Goal: Task Accomplishment & Management: Manage account settings

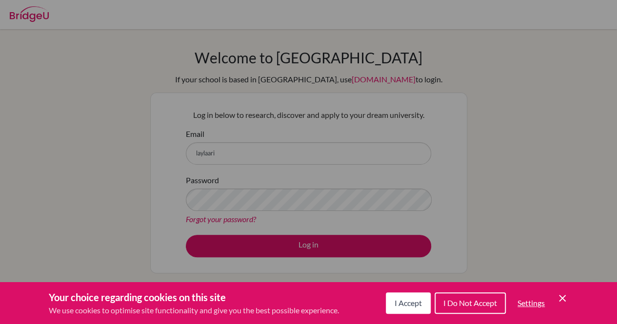
click at [417, 300] on span "I Accept" at bounding box center [408, 303] width 27 height 9
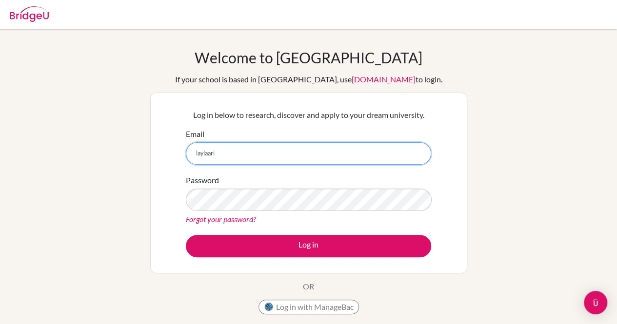
click at [254, 152] on input "laylaari" at bounding box center [308, 153] width 245 height 22
click at [261, 154] on input "laylaarissa.h2027@gmailcom" at bounding box center [308, 153] width 245 height 22
type input "laylaarissa.h2027@gmail.com"
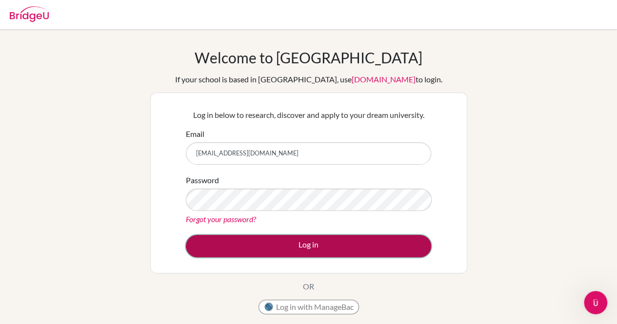
click at [287, 239] on button "Log in" at bounding box center [308, 246] width 245 height 22
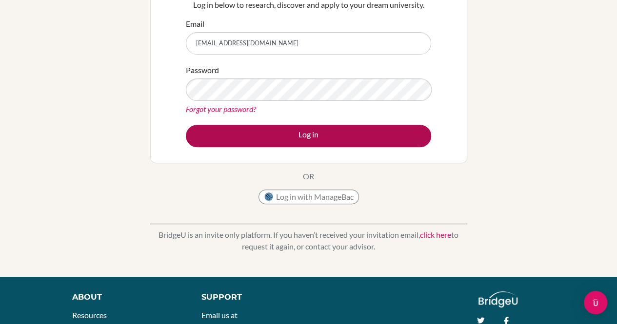
scroll to position [113, 0]
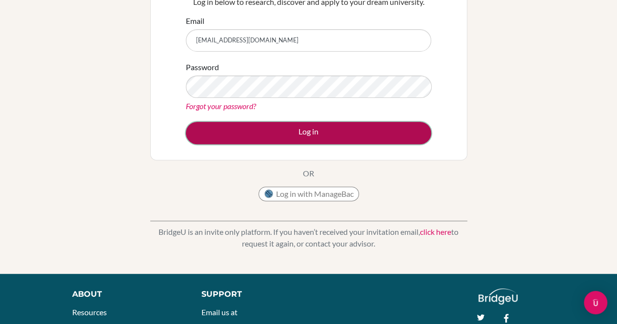
click at [278, 133] on button "Log in" at bounding box center [308, 133] width 245 height 22
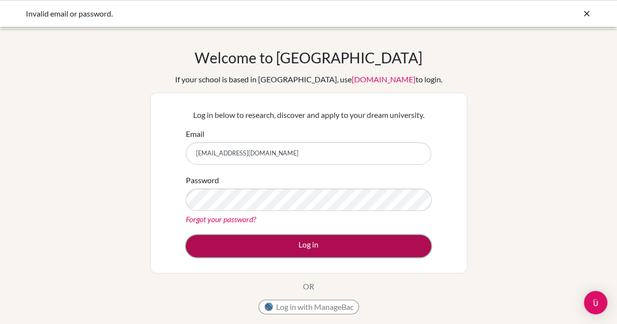
click at [283, 246] on button "Log in" at bounding box center [308, 246] width 245 height 22
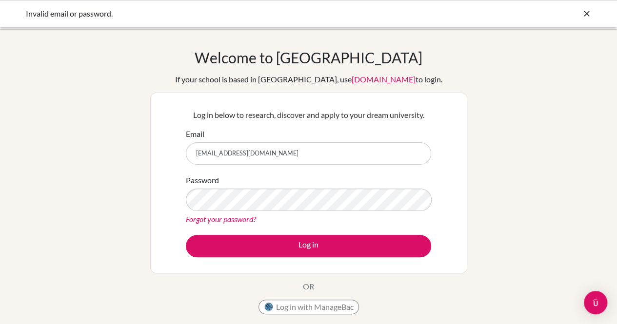
drag, startPoint x: 301, startPoint y: 152, endPoint x: 94, endPoint y: 124, distance: 208.2
click at [94, 124] on div "Welcome to BridgeU If your school is based in China, use app.bridge-u.com.cn to…" at bounding box center [308, 208] width 617 height 319
type input "laylaarissahashim@gmail.com"
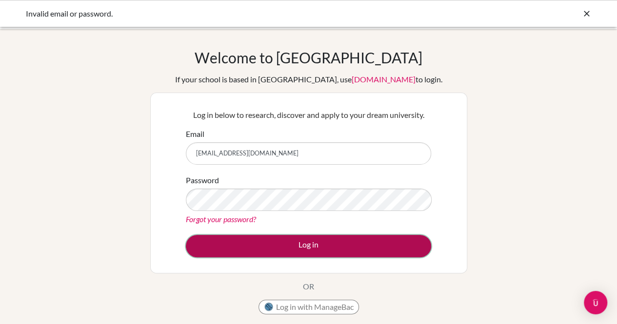
click at [267, 246] on button "Log in" at bounding box center [308, 246] width 245 height 22
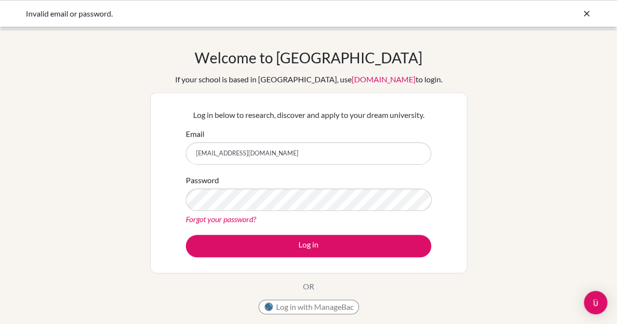
click at [587, 12] on icon at bounding box center [587, 14] width 10 height 10
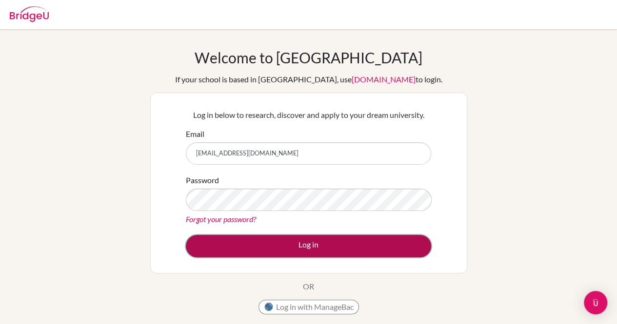
click at [265, 243] on button "Log in" at bounding box center [308, 246] width 245 height 22
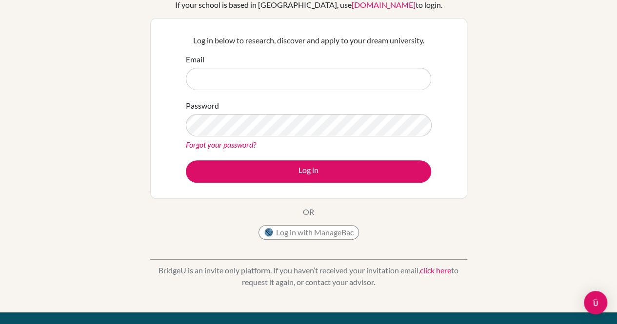
scroll to position [76, 0]
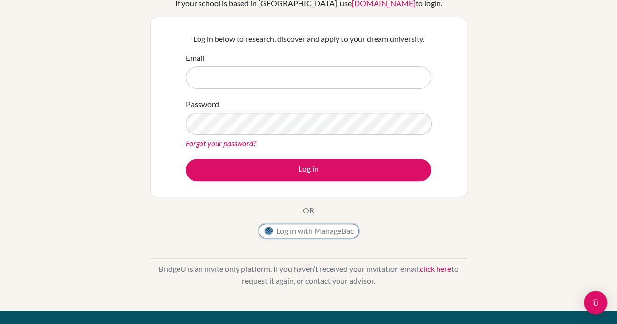
click at [321, 234] on button "Log in with ManageBac" at bounding box center [309, 231] width 101 height 15
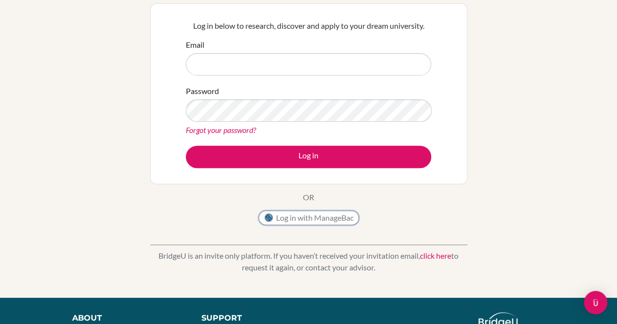
scroll to position [91, 0]
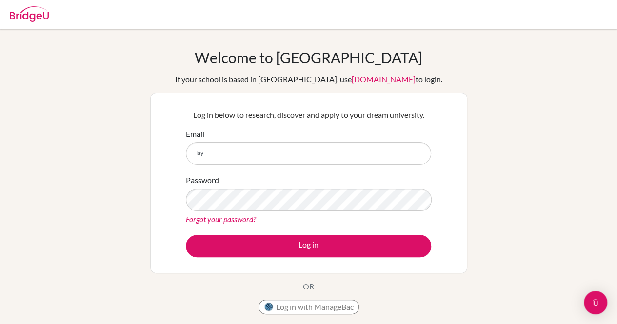
type input "[EMAIL_ADDRESS][DOMAIN_NAME]"
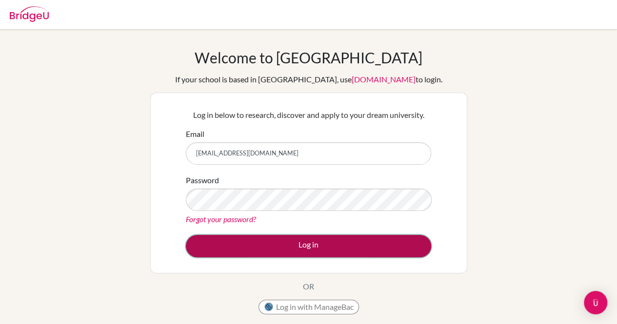
click at [296, 241] on button "Log in" at bounding box center [308, 246] width 245 height 22
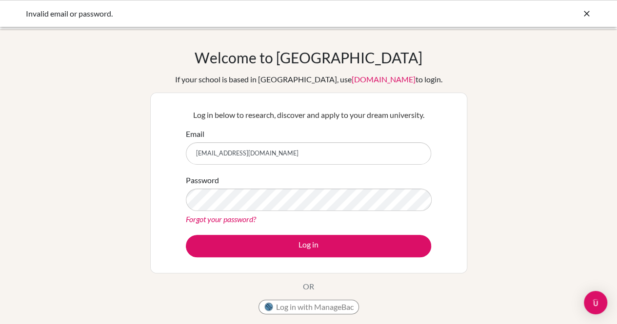
click at [230, 218] on link "Forgot your password?" at bounding box center [221, 219] width 70 height 9
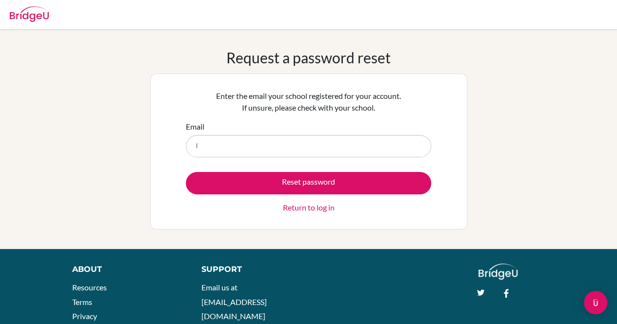
type input "[EMAIL_ADDRESS][DOMAIN_NAME]"
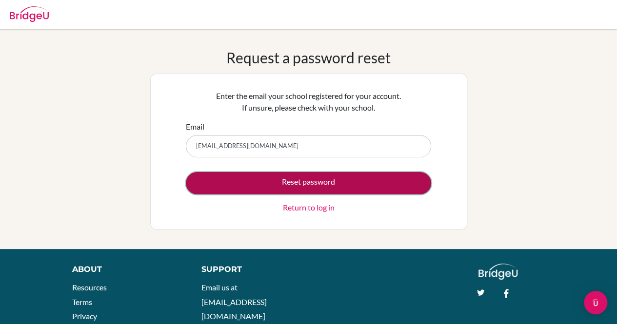
click at [292, 180] on button "Reset password" at bounding box center [308, 183] width 245 height 22
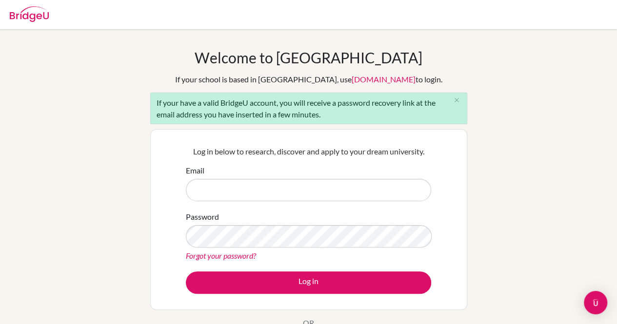
click at [243, 188] on input "Email" at bounding box center [308, 190] width 245 height 22
type input "[EMAIL_ADDRESS][DOMAIN_NAME]"
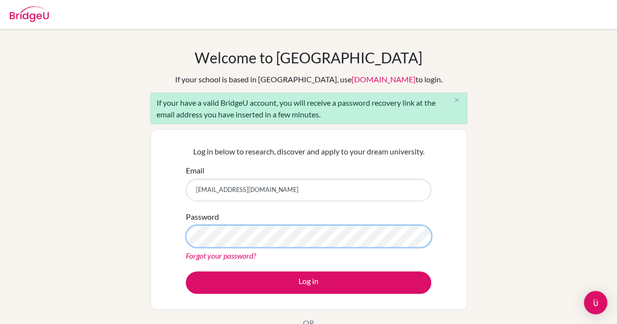
click at [0, 291] on div "Welcome to BridgeU If your school is based in China, use app.bridge-u.com.cn to…" at bounding box center [308, 227] width 617 height 356
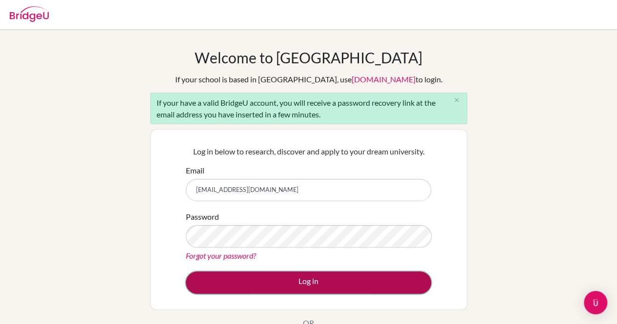
click at [209, 280] on button "Log in" at bounding box center [308, 283] width 245 height 22
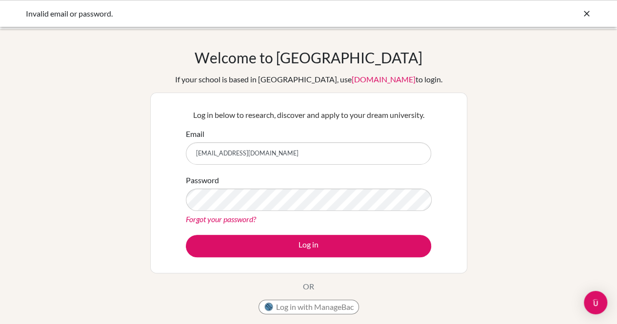
click at [218, 220] on link "Forgot your password?" at bounding box center [221, 219] width 70 height 9
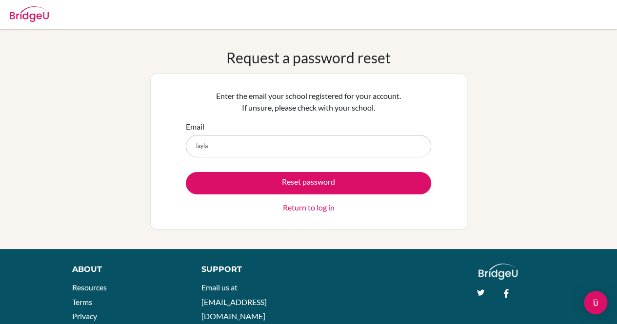
type input "[EMAIL_ADDRESS][DOMAIN_NAME]"
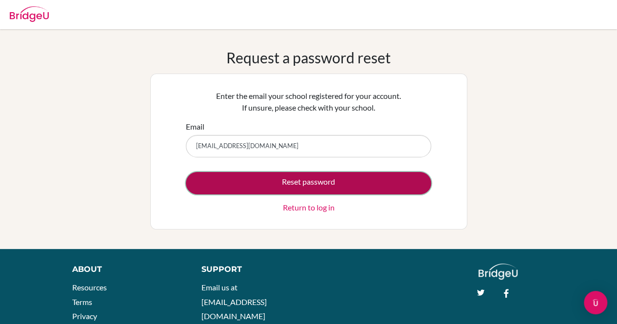
click at [299, 184] on button "Reset password" at bounding box center [308, 183] width 245 height 22
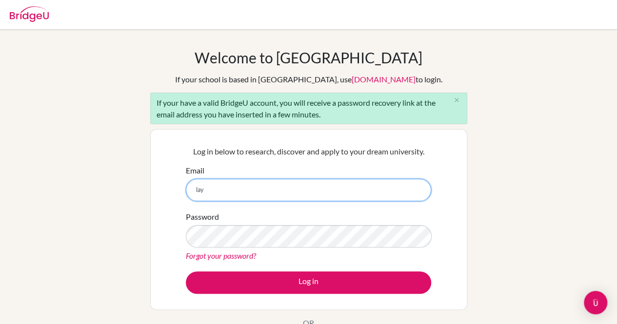
type input "laylaarissahashim@gmail.com"
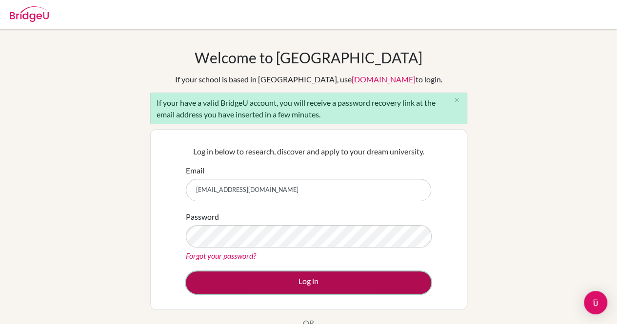
click at [279, 290] on button "Log in" at bounding box center [308, 283] width 245 height 22
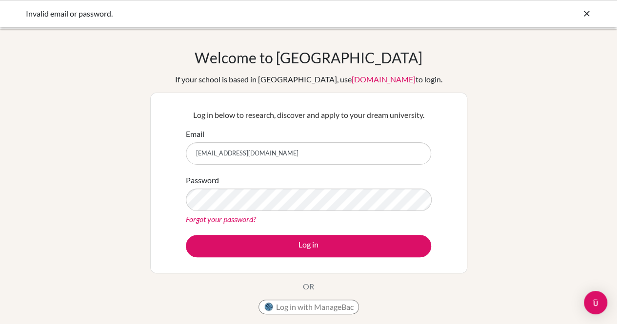
click at [207, 218] on link "Forgot your password?" at bounding box center [221, 219] width 70 height 9
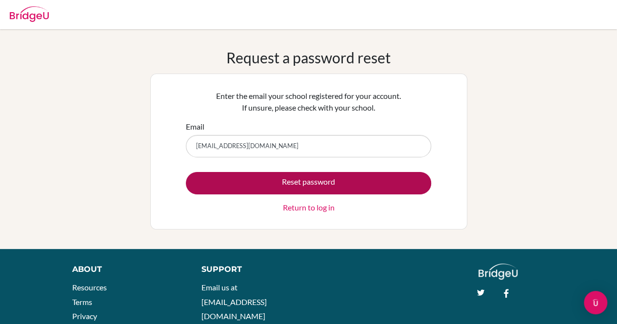
type input "[EMAIL_ADDRESS][DOMAIN_NAME]"
click at [253, 189] on button "Reset password" at bounding box center [308, 183] width 245 height 22
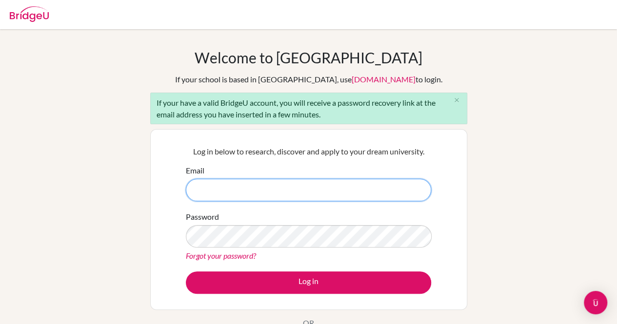
click at [275, 189] on input "Email" at bounding box center [308, 190] width 245 height 22
type input "[EMAIL_ADDRESS][DOMAIN_NAME]"
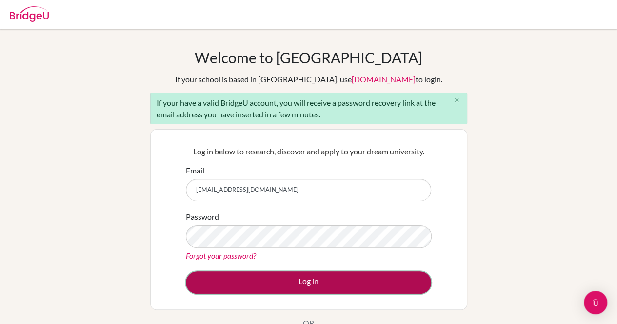
click at [262, 284] on button "Log in" at bounding box center [308, 283] width 245 height 22
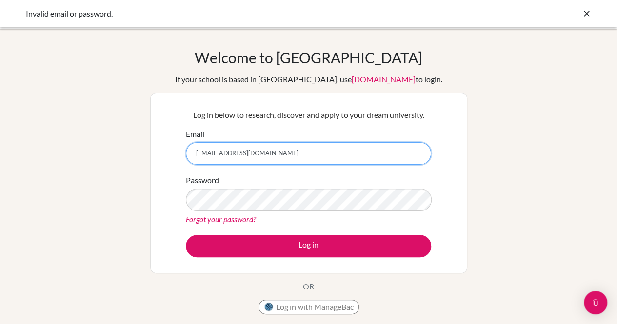
drag, startPoint x: 276, startPoint y: 153, endPoint x: 266, endPoint y: 154, distance: 10.3
click at [266, 154] on input "[EMAIL_ADDRESS][DOMAIN_NAME]" at bounding box center [308, 153] width 245 height 22
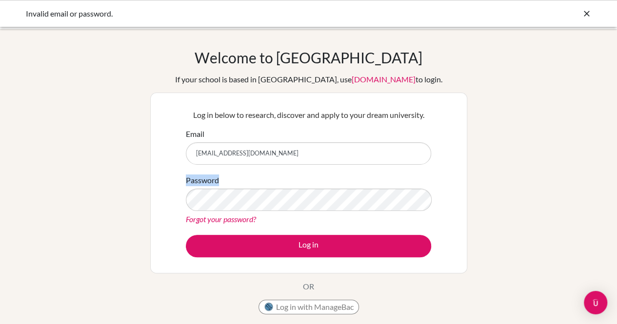
drag, startPoint x: 149, startPoint y: 197, endPoint x: 148, endPoint y: 173, distance: 23.5
click at [148, 173] on div "Welcome to BridgeU If your school is based in China, use app.bridge-u.com.cn to…" at bounding box center [308, 208] width 617 height 319
